Goal: Browse casually

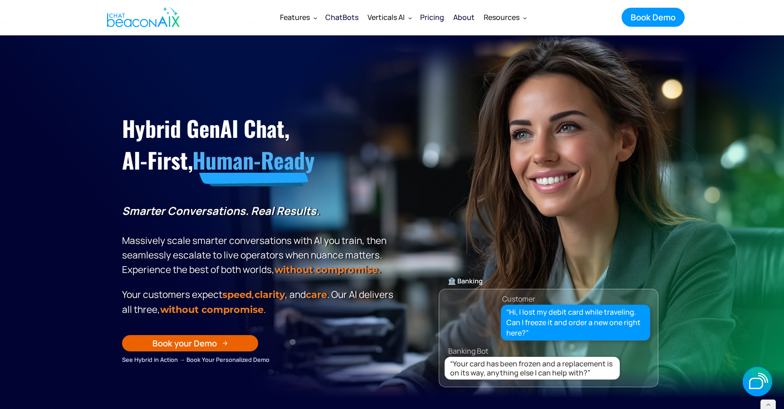
click at [371, 173] on h1 "Hybrid GenAI Chat, AI-First, Human-Ready" at bounding box center [259, 145] width 275 height 64
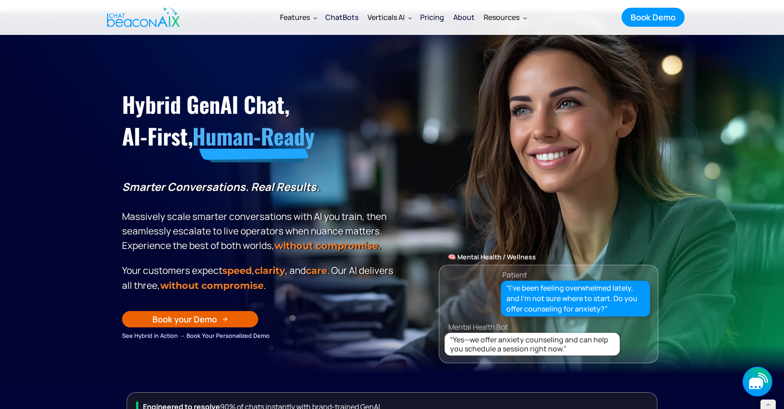
scroll to position [37, 0]
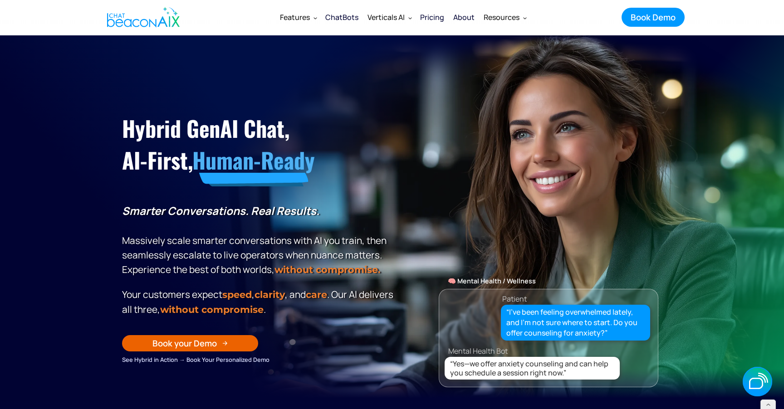
click at [83, 72] on section "Hybrid GenAI Chat, AI-First, Human-Ready Smarter Conversations. Real Results. M…" at bounding box center [392, 216] width 784 height 363
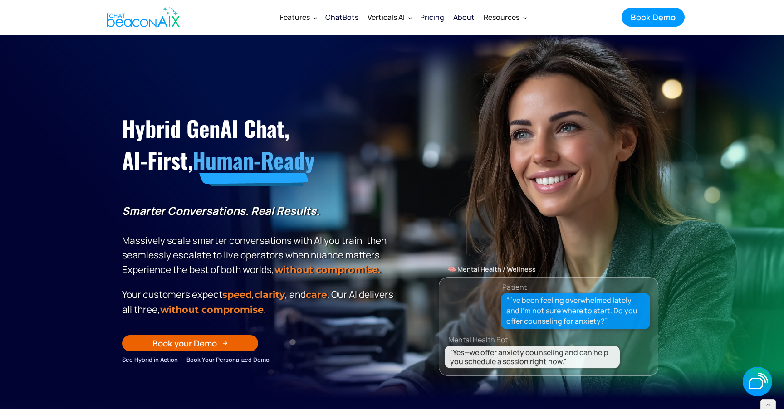
click at [83, 72] on section "Hybrid GenAI Chat, AI-First, Human-Ready Smarter Conversations. Real Results. M…" at bounding box center [392, 216] width 784 height 363
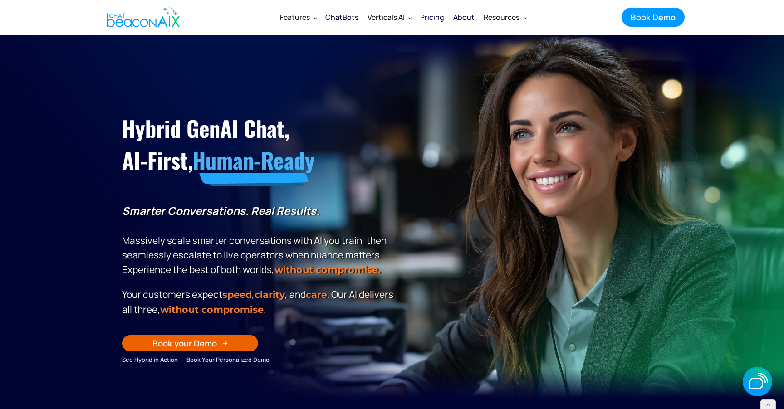
click at [83, 72] on section "Hybrid GenAI Chat, AI-First, Human-Ready Smarter Conversations. Real Results. M…" at bounding box center [392, 216] width 784 height 363
